Goal: Task Accomplishment & Management: Complete application form

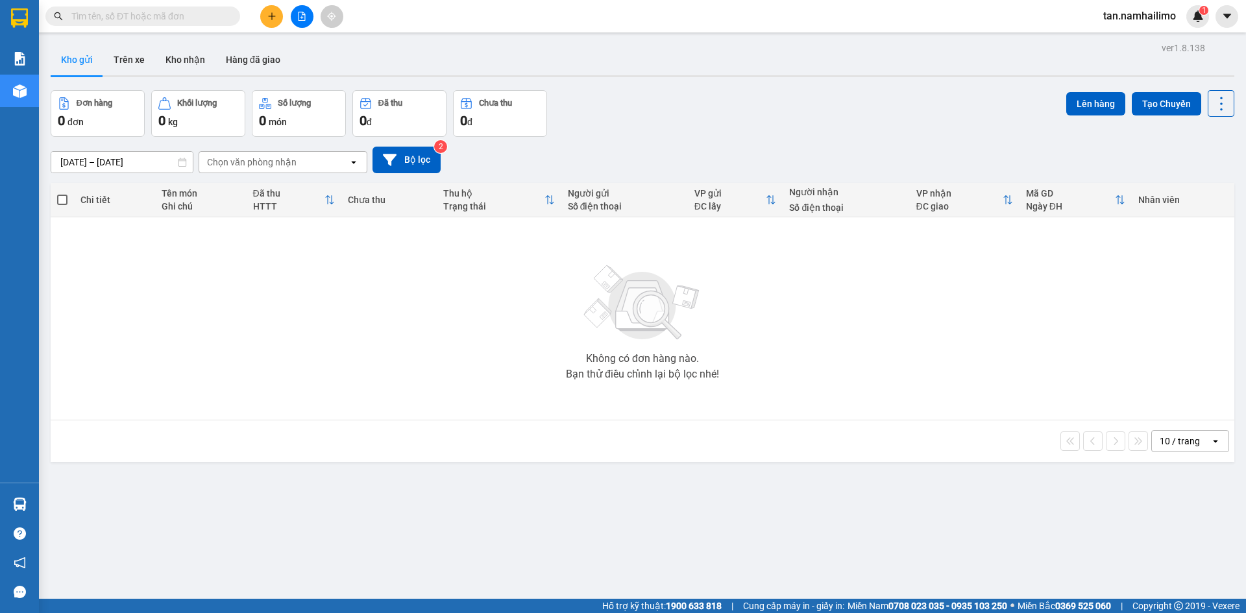
click at [1166, 18] on span "tan.namhailimo" at bounding box center [1139, 16] width 93 height 16
click at [1125, 45] on span "Đăng xuất" at bounding box center [1146, 40] width 66 height 14
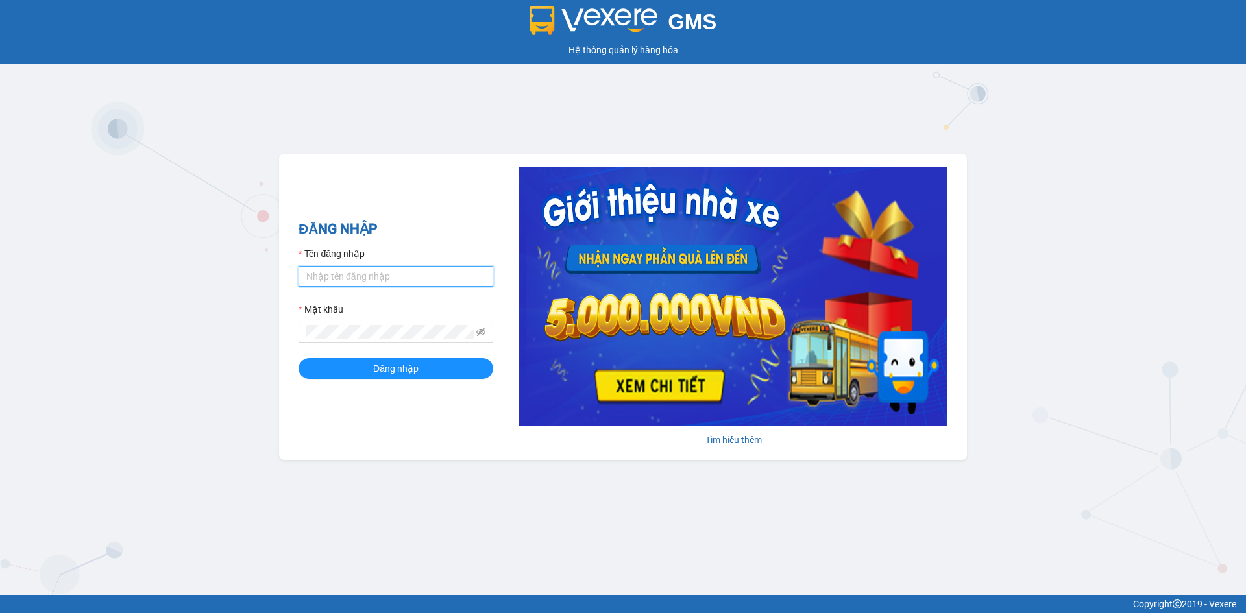
click at [332, 275] on input "Tên đăng nhập" at bounding box center [395, 276] width 195 height 21
type input "kimngan.namhailimo"
click at [298, 358] on button "Đăng nhập" at bounding box center [395, 368] width 195 height 21
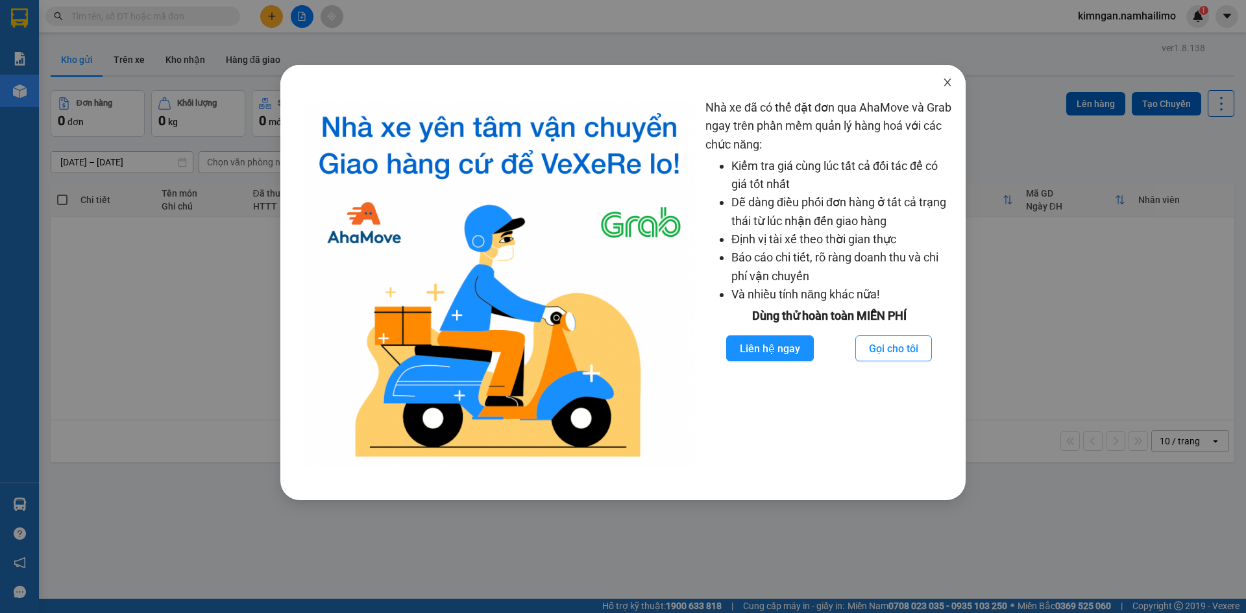
click at [949, 81] on icon "close" at bounding box center [947, 83] width 7 height 8
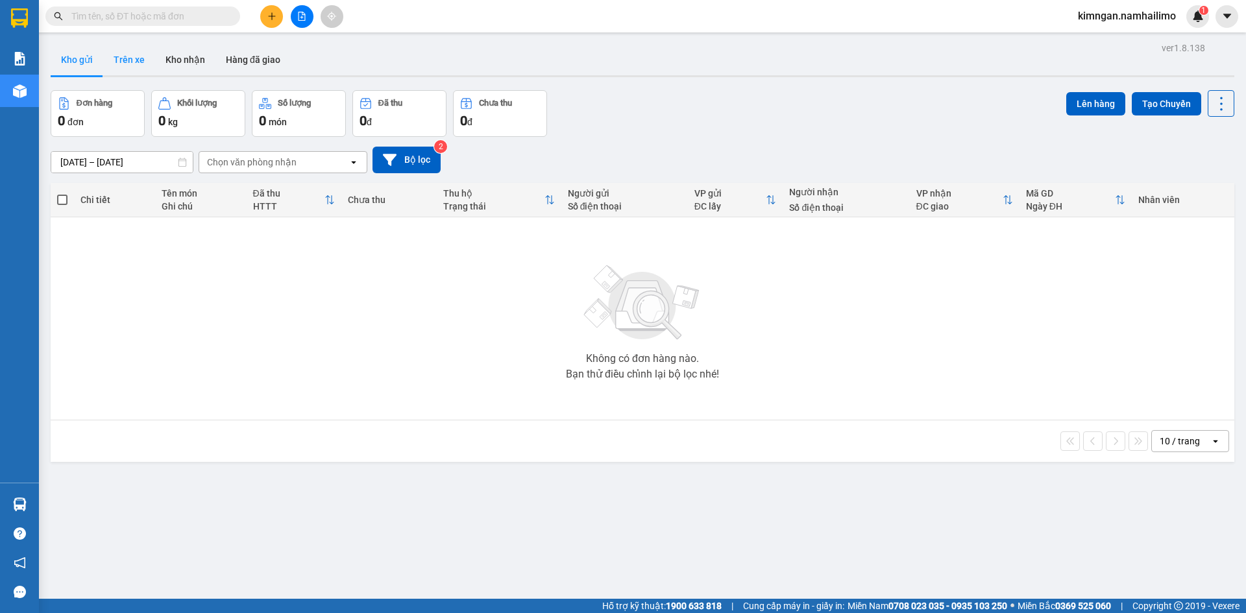
drag, startPoint x: 103, startPoint y: 77, endPoint x: 127, endPoint y: 64, distance: 27.6
click at [103, 77] on div "Kho gửi Trên xe Kho nhận Hàng đã giao" at bounding box center [643, 60] width 1184 height 33
click at [127, 64] on button "Trên xe" at bounding box center [129, 59] width 52 height 31
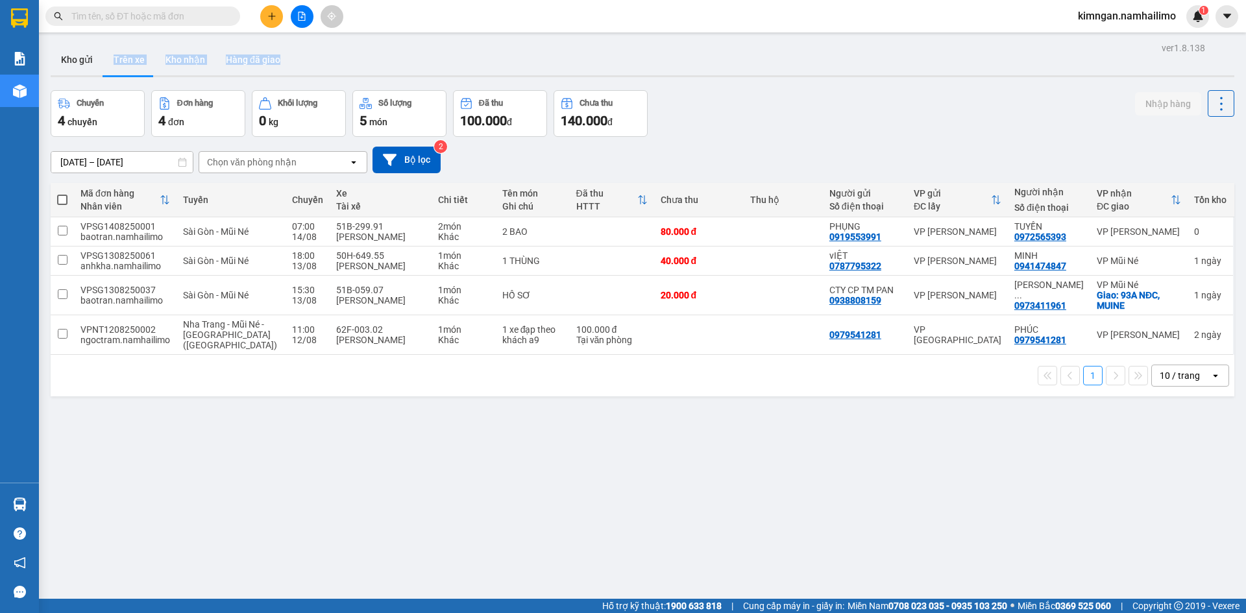
click at [267, 12] on icon "plus" at bounding box center [271, 16] width 9 height 9
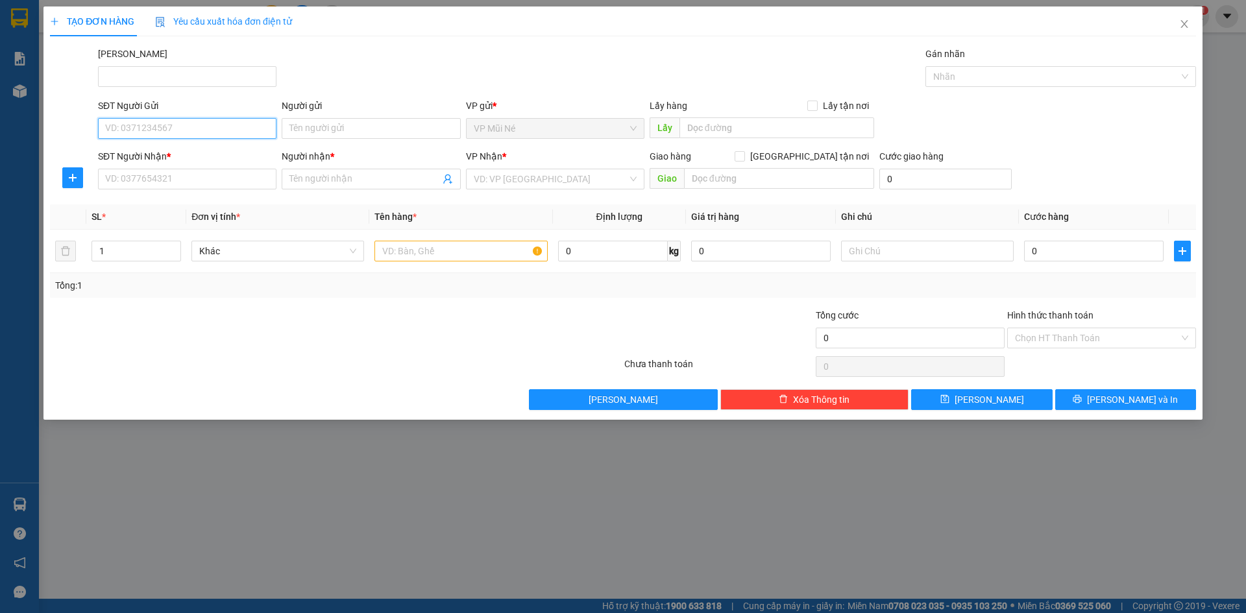
click at [176, 132] on input "SĐT Người Gửi" at bounding box center [187, 128] width 178 height 21
type input "0902918586"
click at [189, 157] on div "0902918586 - [GEOGRAPHIC_DATA]" at bounding box center [187, 154] width 163 height 14
type input "BÍCH ANH"
type input "0773882428"
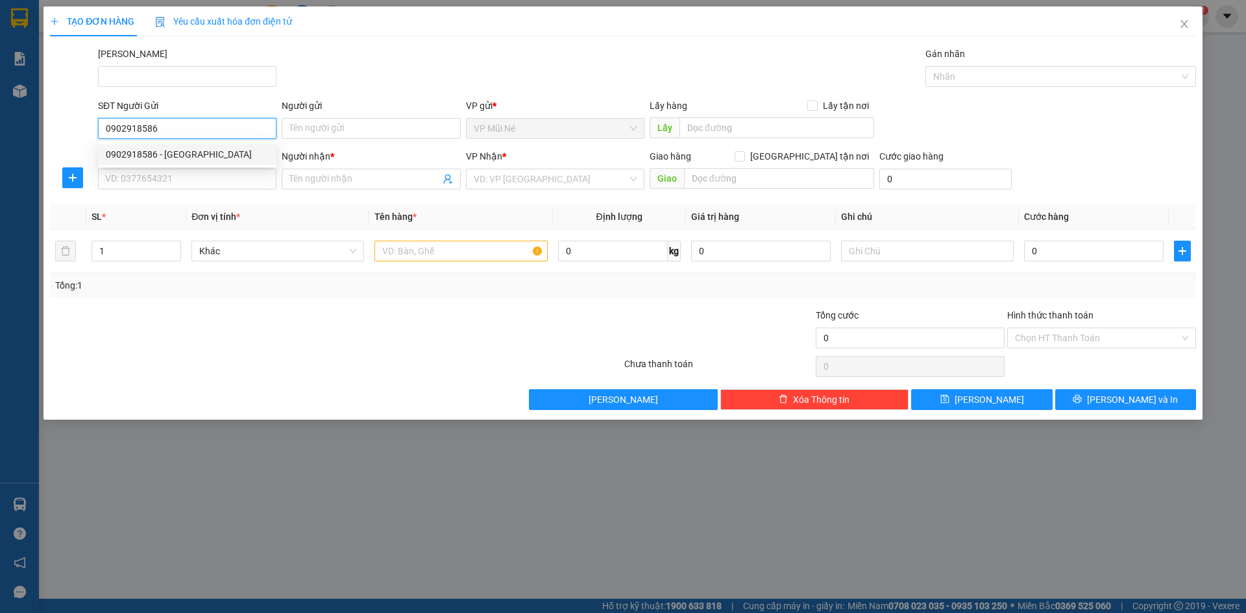
type input "TRUNG"
type input "30.000"
type input "0902918586"
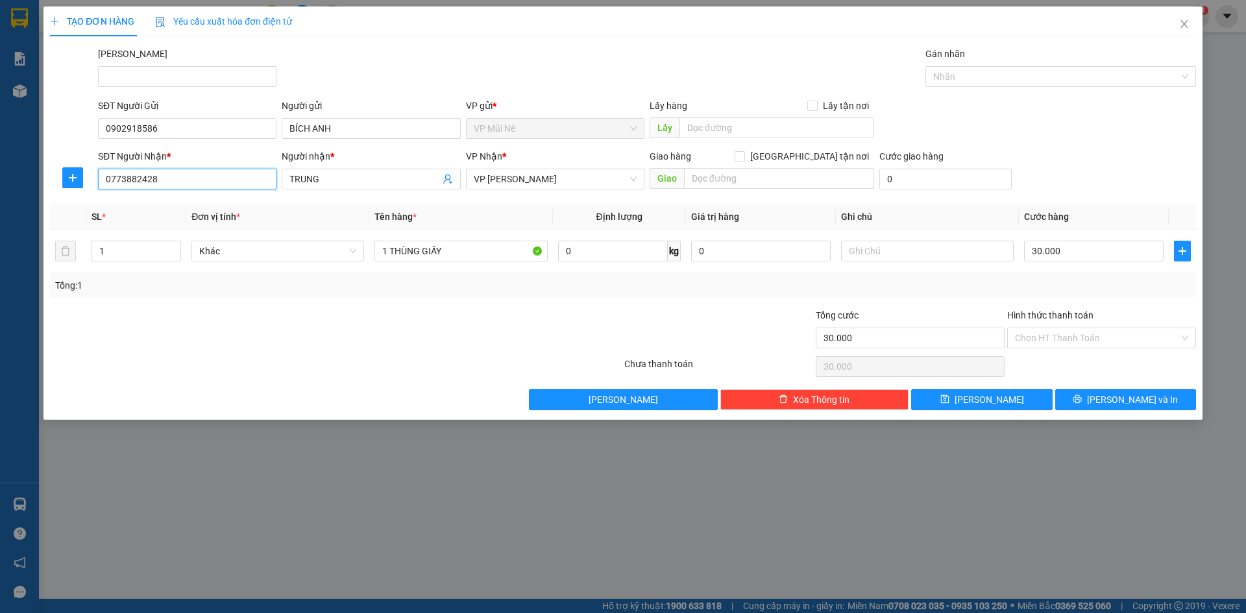
click at [251, 181] on input "0773882428" at bounding box center [187, 179] width 178 height 21
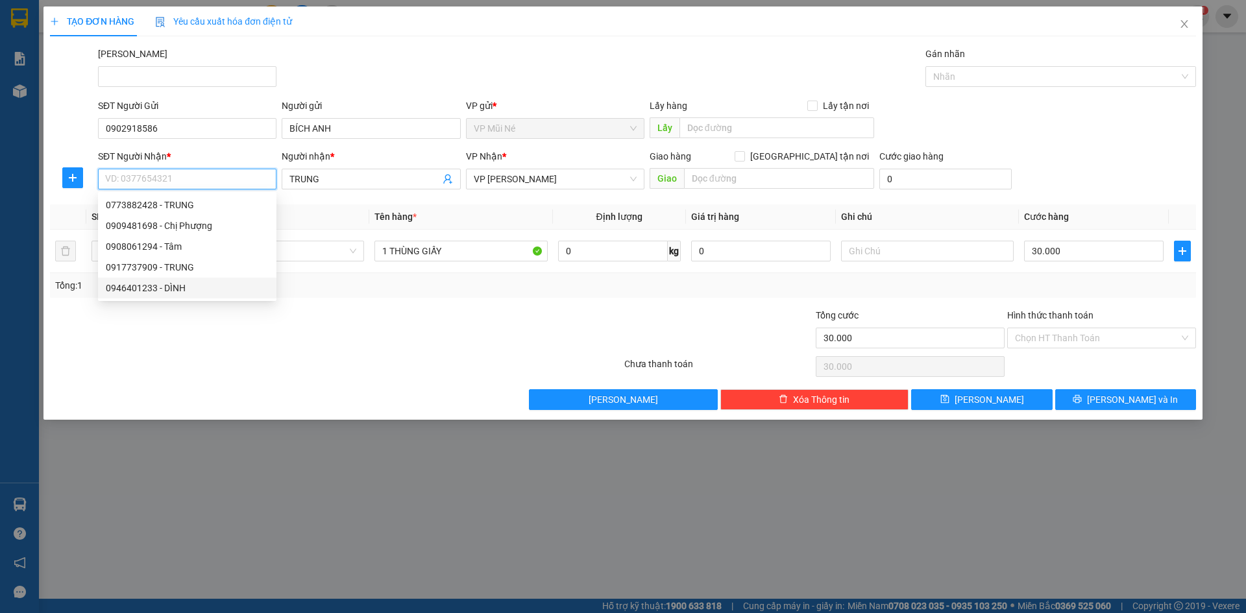
click at [212, 283] on div "0946401233 - DÌNH" at bounding box center [187, 288] width 163 height 14
type input "0946401233"
type input "DÌNH"
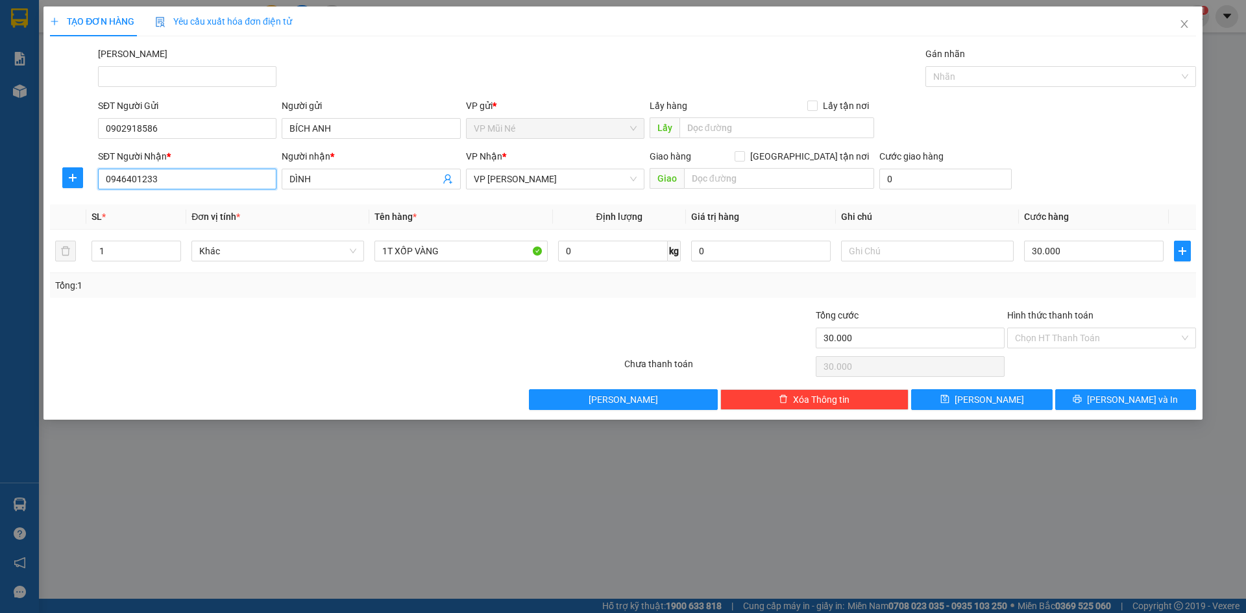
type input "0946401233"
click at [483, 341] on div at bounding box center [527, 330] width 191 height 45
click at [1034, 343] on input "Hình thức thanh toán" at bounding box center [1097, 337] width 164 height 19
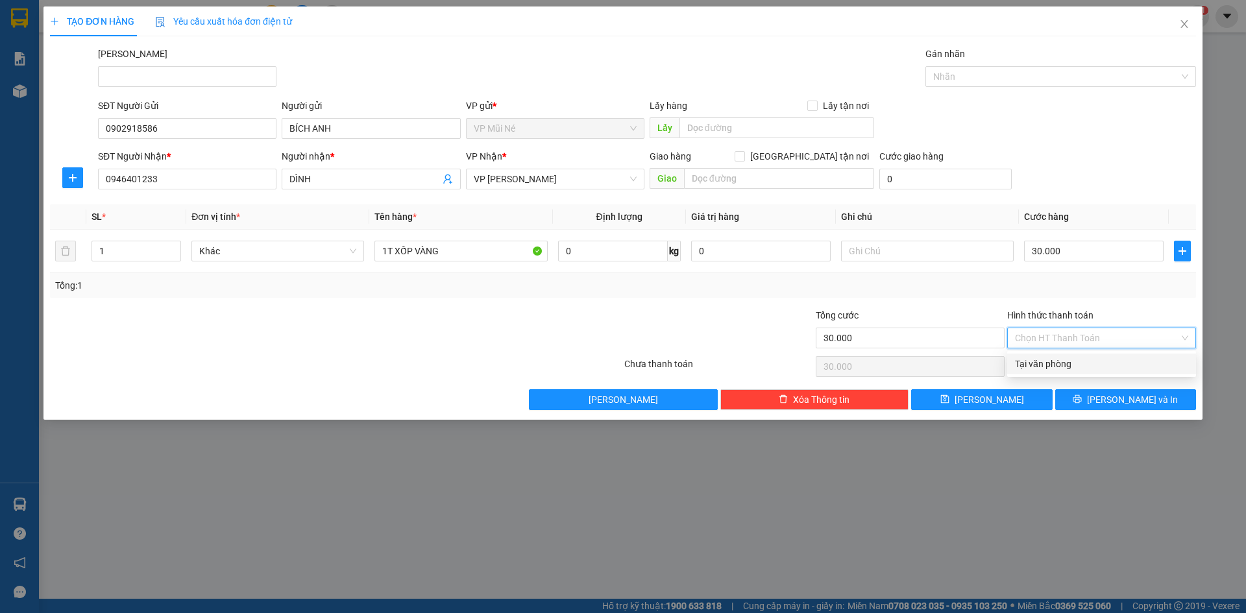
click at [1028, 364] on div "Tại văn phòng" at bounding box center [1101, 364] width 173 height 14
type input "0"
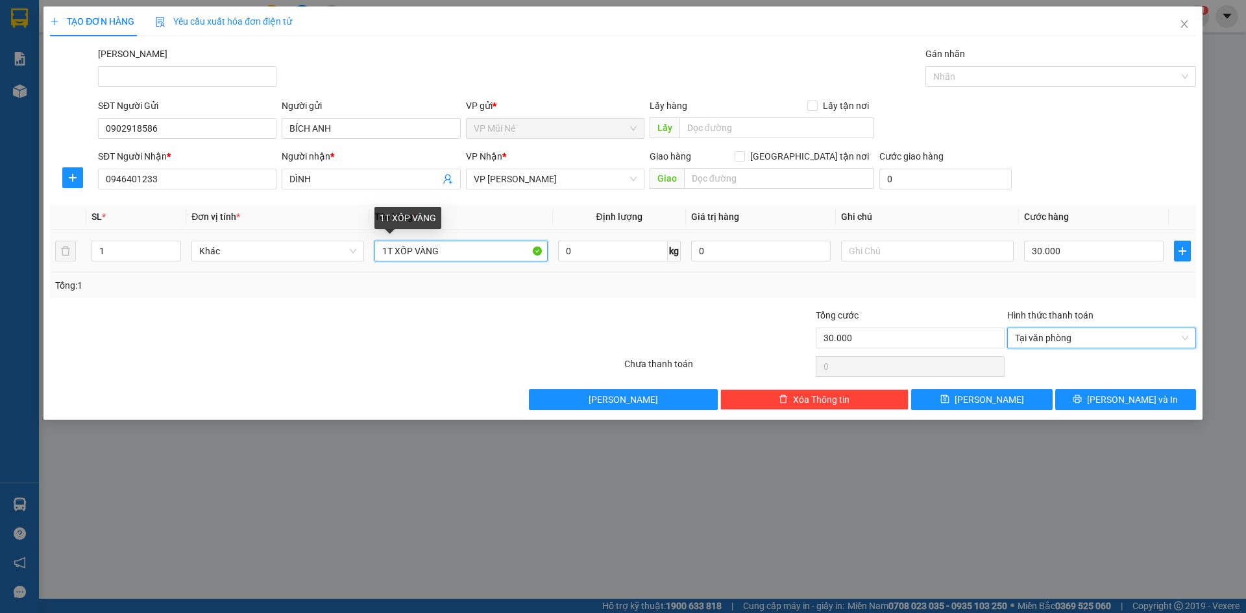
click at [502, 248] on input "1T XỐP VÀNG" at bounding box center [460, 251] width 173 height 21
type input "1T XỐP TRẮNG"
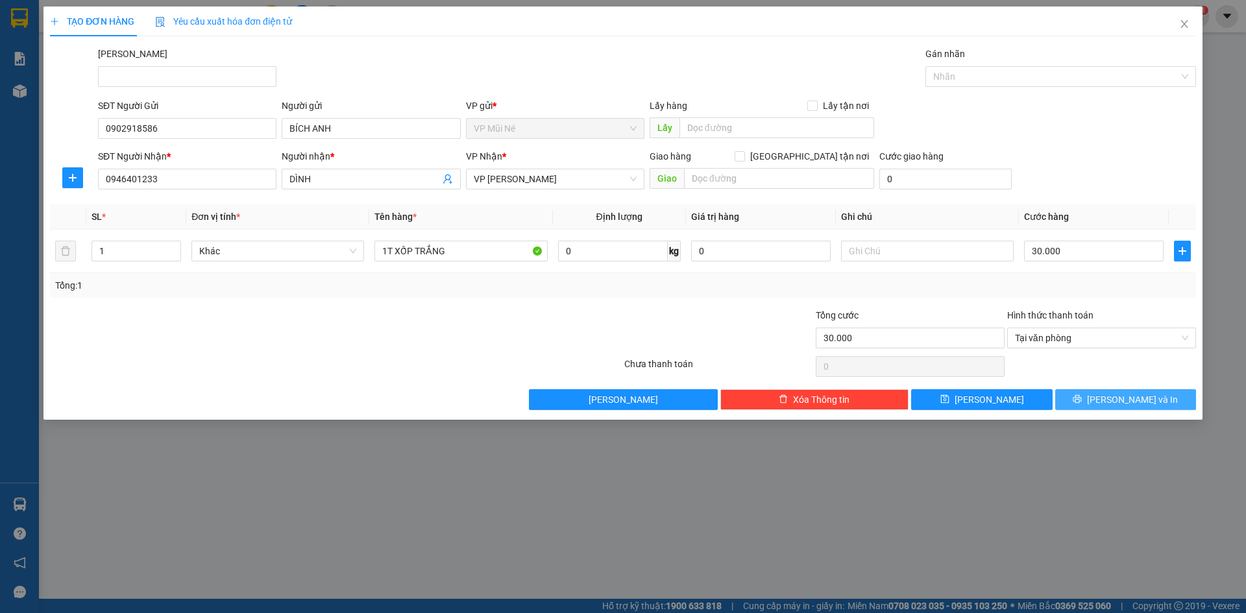
click at [1141, 404] on span "[PERSON_NAME] và In" at bounding box center [1132, 400] width 91 height 14
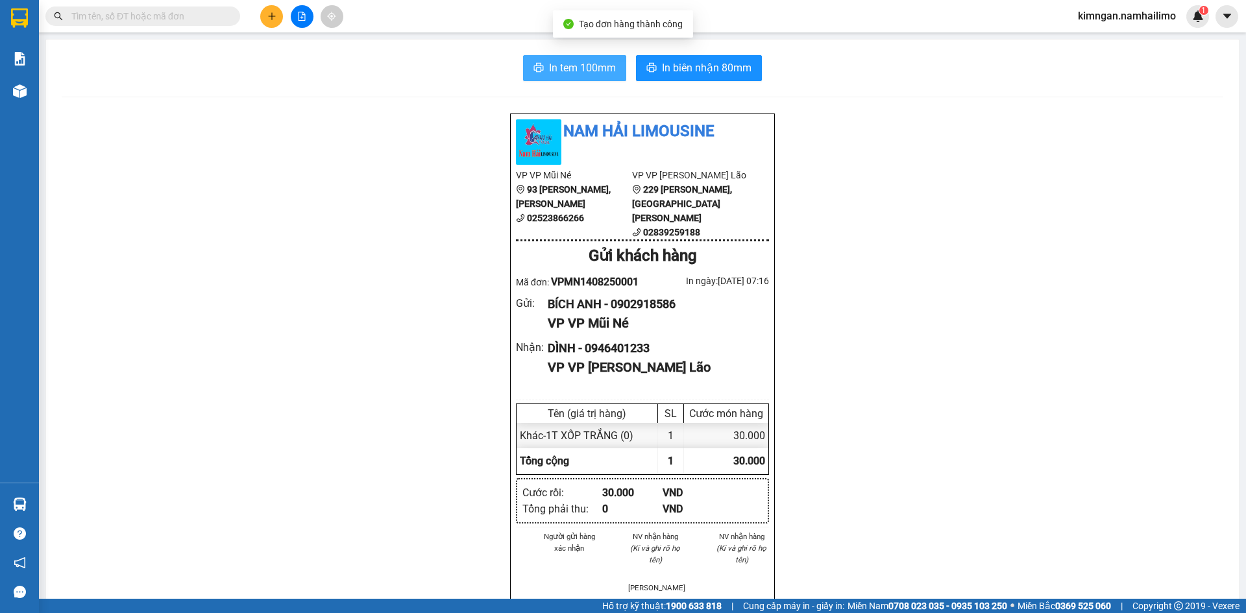
click at [555, 55] on div "In tem 100mm In biên nhận 80mm Nam Hải Limousine VP VP Mũi Né [STREET_ADDRESS][…" at bounding box center [642, 595] width 1193 height 1111
click at [541, 77] on button "In tem 100mm" at bounding box center [574, 68] width 103 height 26
click at [714, 53] on div "In tem 100mm In biên nhận 80mm Nam Hải Limousine VP VP Mũi Né [STREET_ADDRESS][…" at bounding box center [642, 595] width 1193 height 1111
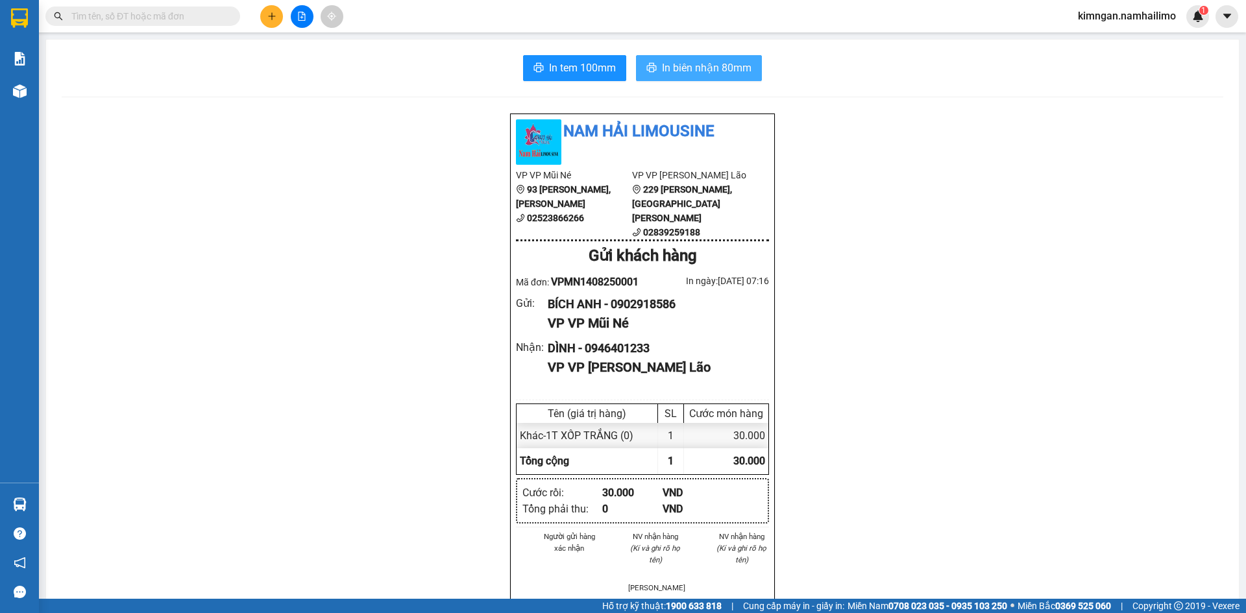
click at [719, 67] on span "In biên nhận 80mm" at bounding box center [707, 68] width 90 height 16
